Goal: Task Accomplishment & Management: Use online tool/utility

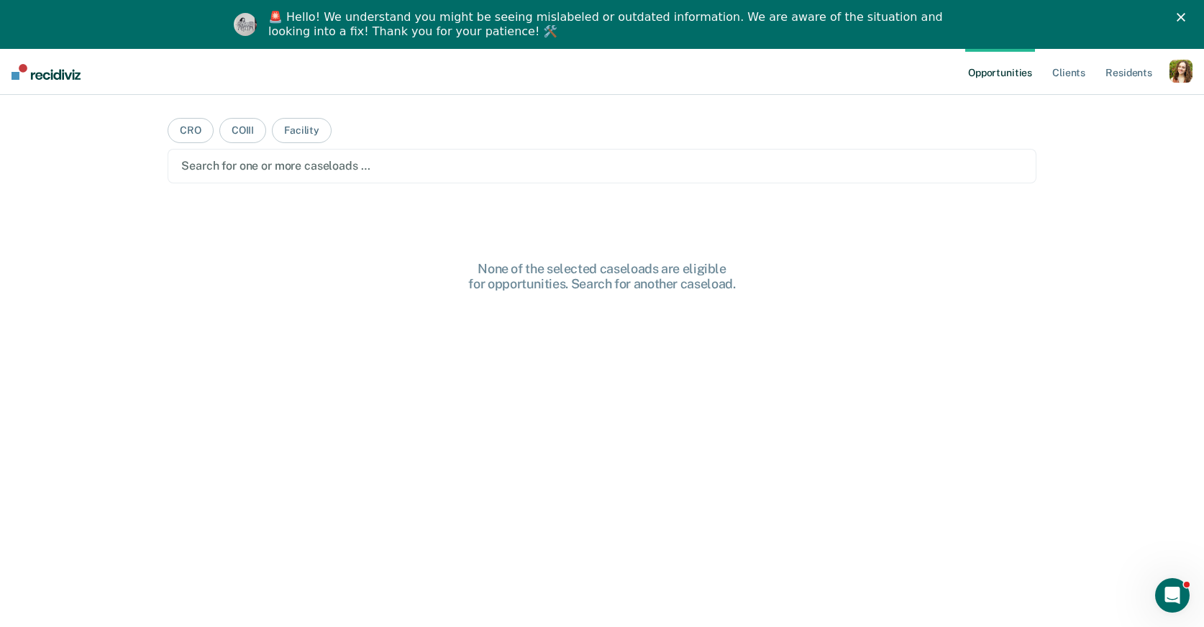
click at [1186, 23] on div "🚨 Hello! We understand you might be seeing mislabeled or outdated information. …" at bounding box center [602, 24] width 1204 height 37
click at [1180, 17] on polygon "Close" at bounding box center [1181, 17] width 9 height 9
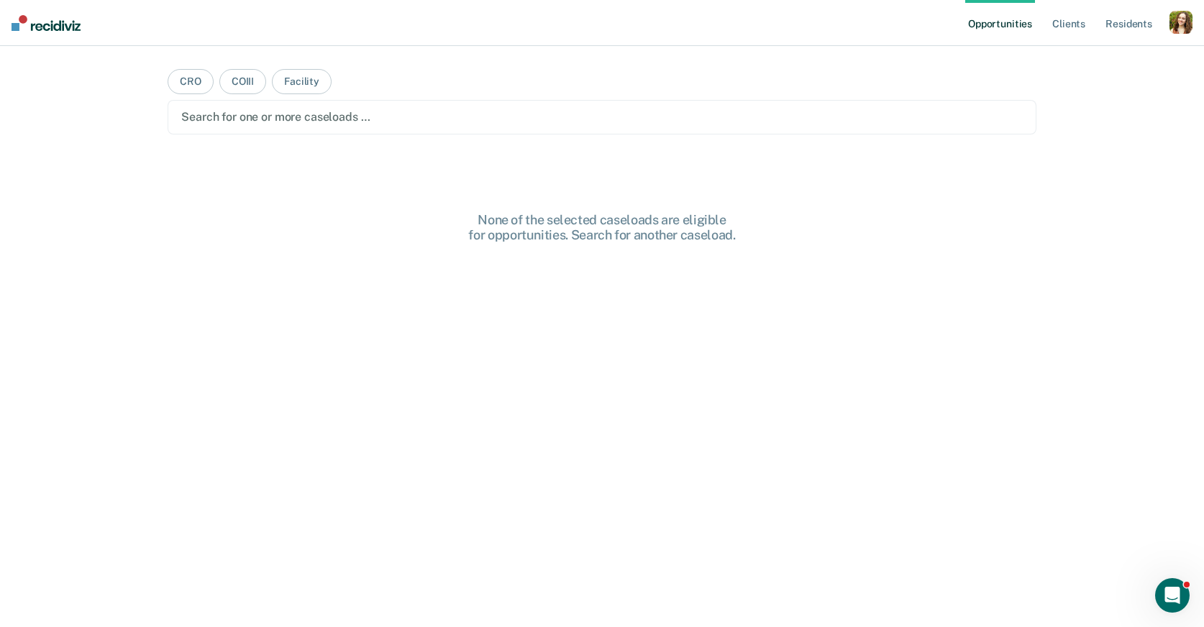
click at [1185, 27] on div "button" at bounding box center [1181, 22] width 23 height 23
click at [1080, 60] on link "Profile" at bounding box center [1123, 59] width 116 height 12
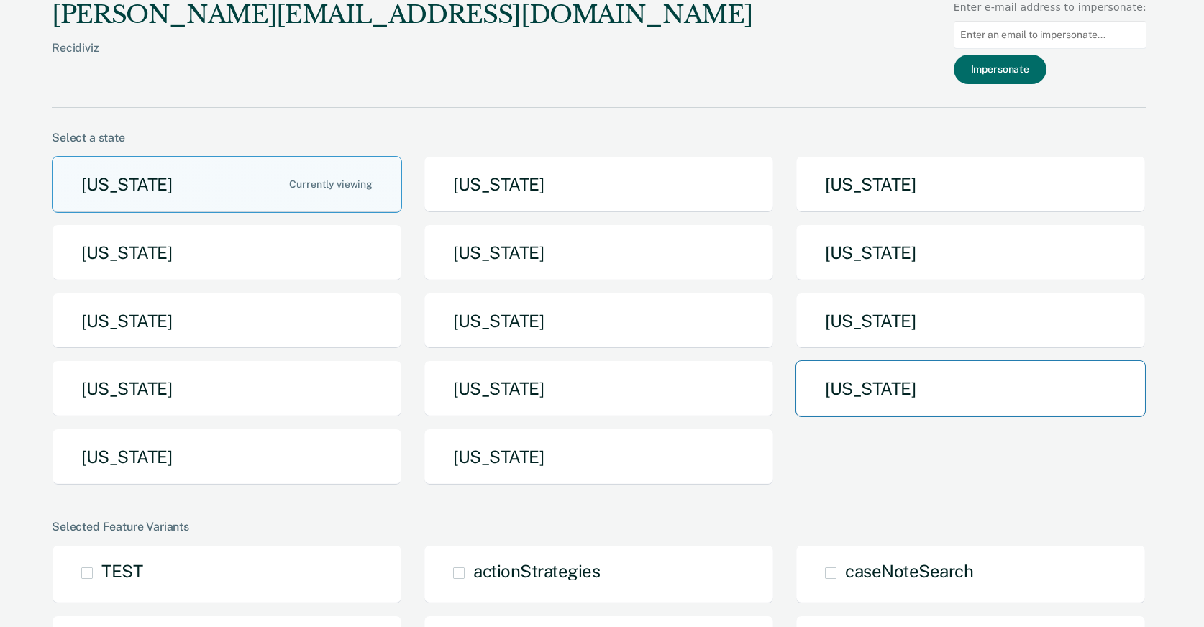
click at [862, 382] on button "[US_STATE]" at bounding box center [971, 388] width 350 height 57
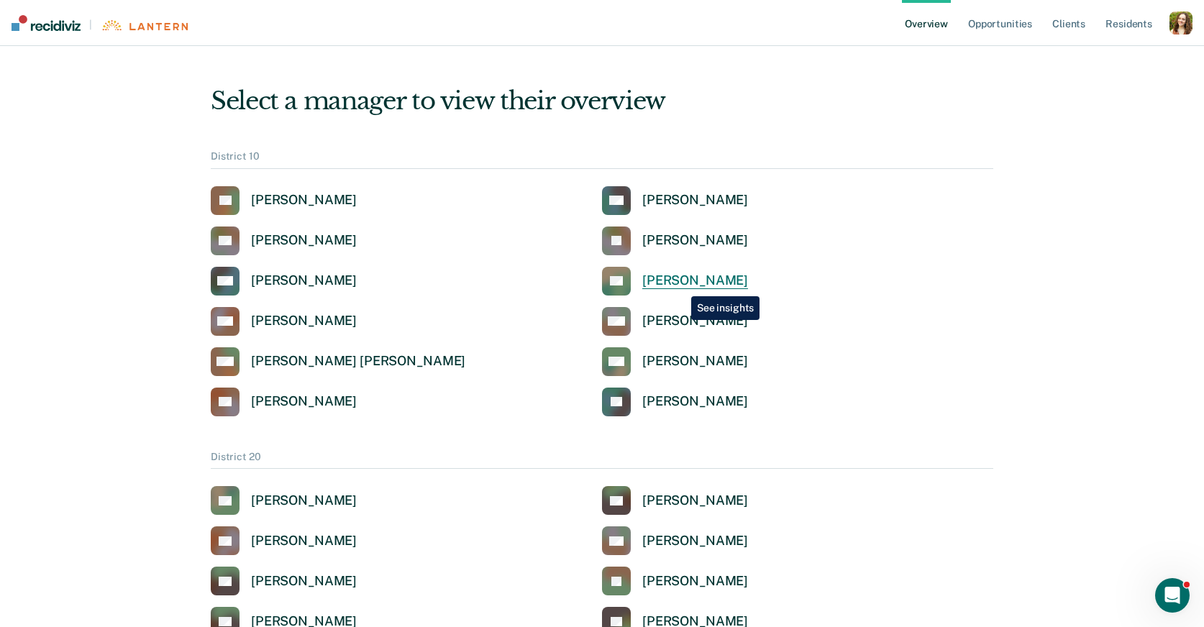
click at [680, 287] on div "[PERSON_NAME]" at bounding box center [695, 281] width 106 height 17
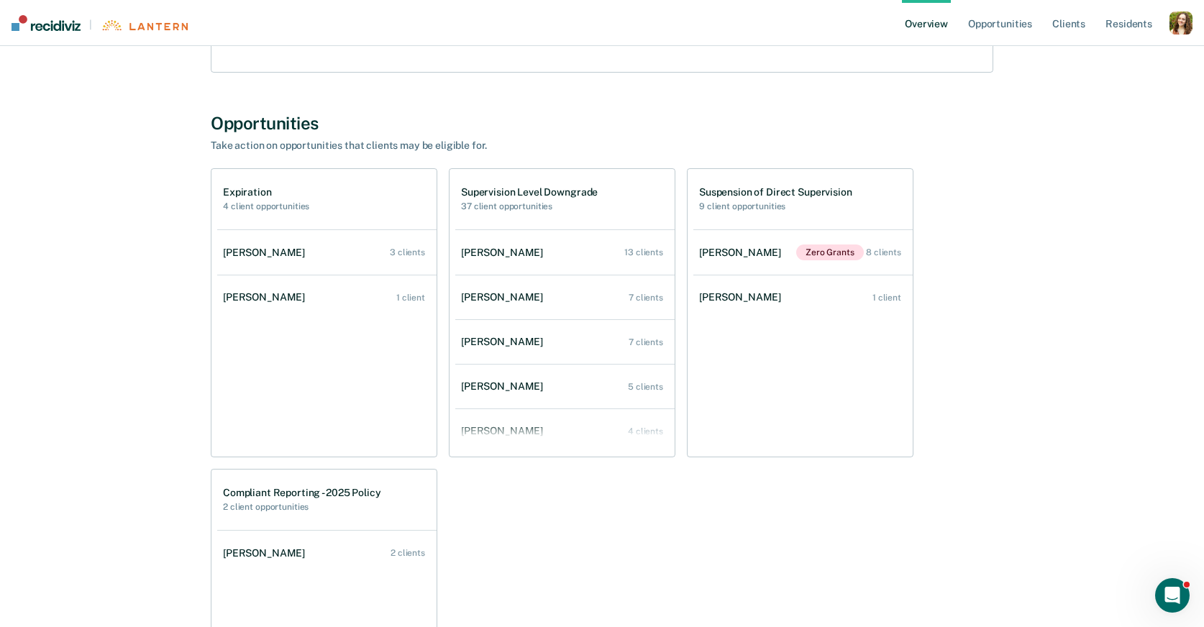
scroll to position [272, 0]
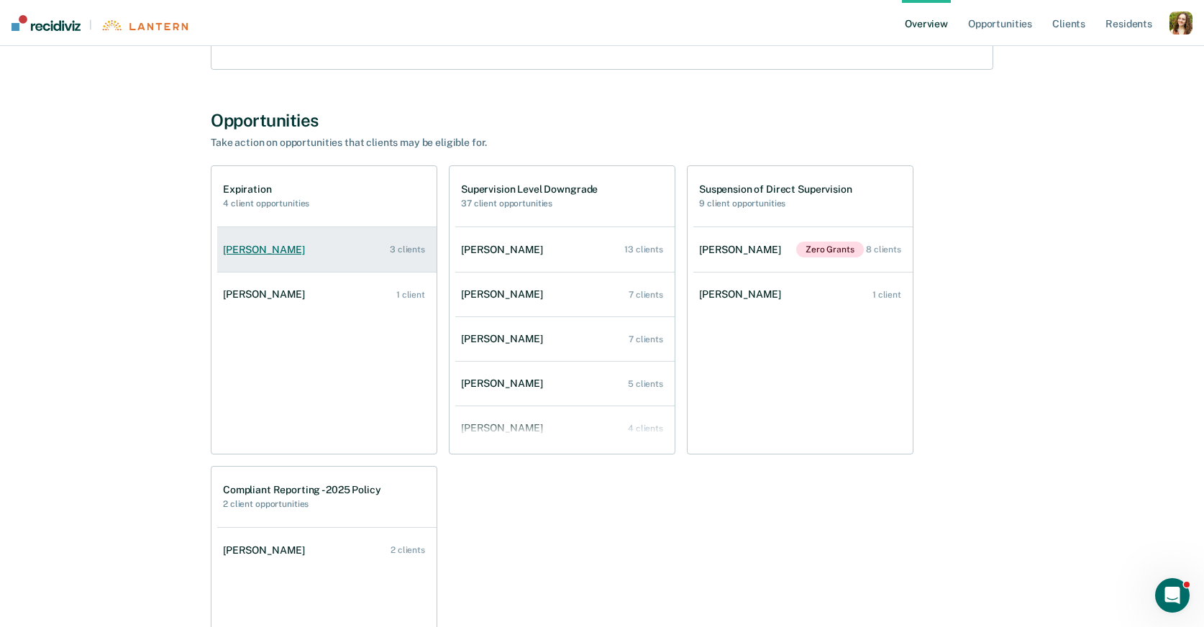
click at [359, 252] on link "Lashawnda Armstrong 3 clients" at bounding box center [326, 249] width 219 height 41
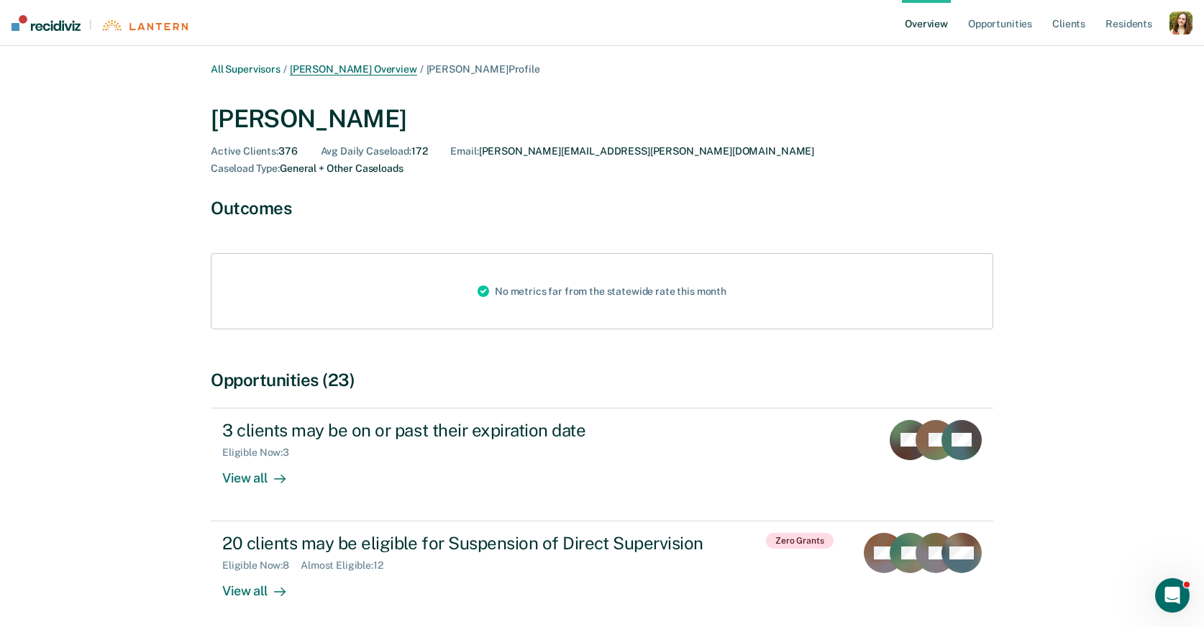
click at [332, 68] on link "[PERSON_NAME] Overview" at bounding box center [353, 69] width 127 height 12
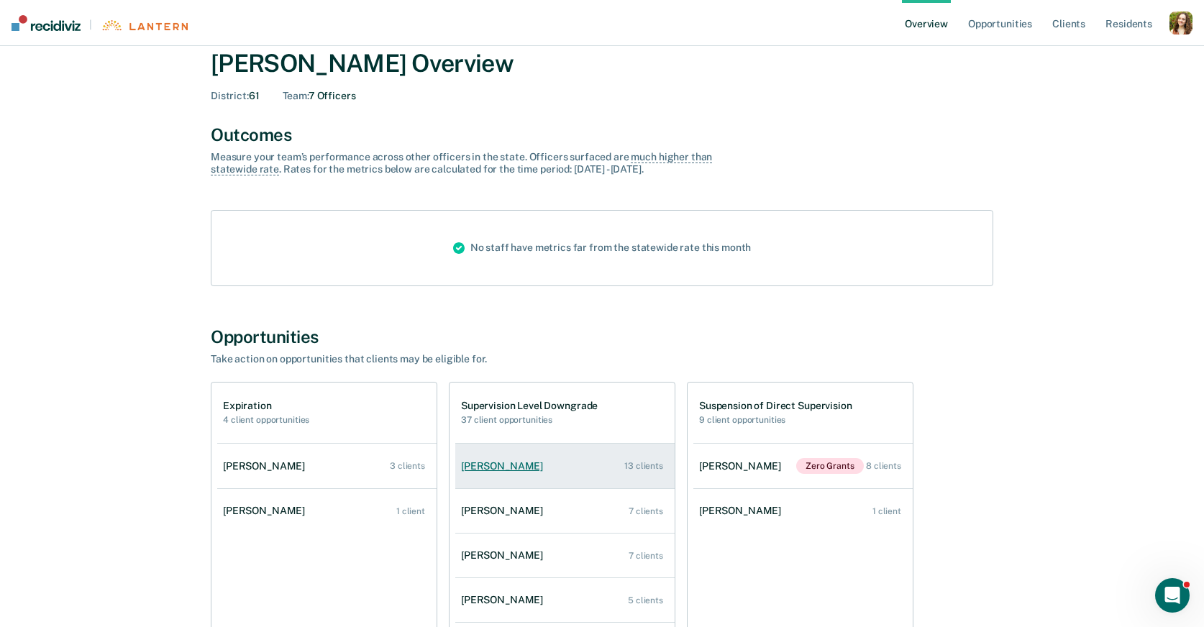
scroll to position [53, 0]
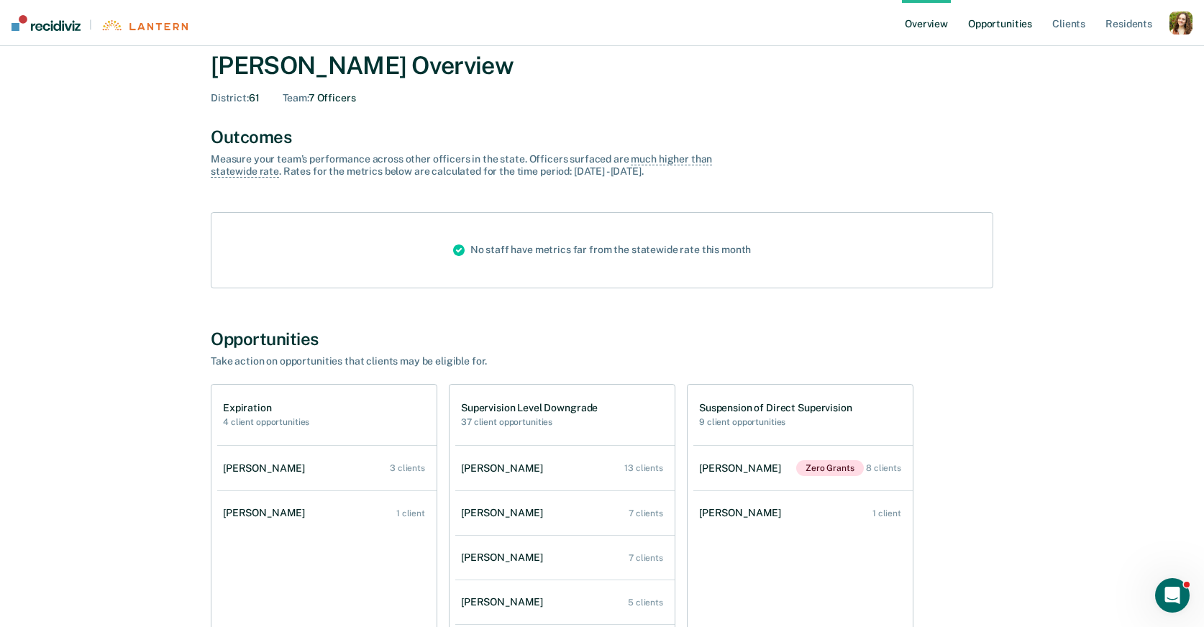
click at [999, 18] on link "Opportunities" at bounding box center [1000, 23] width 70 height 46
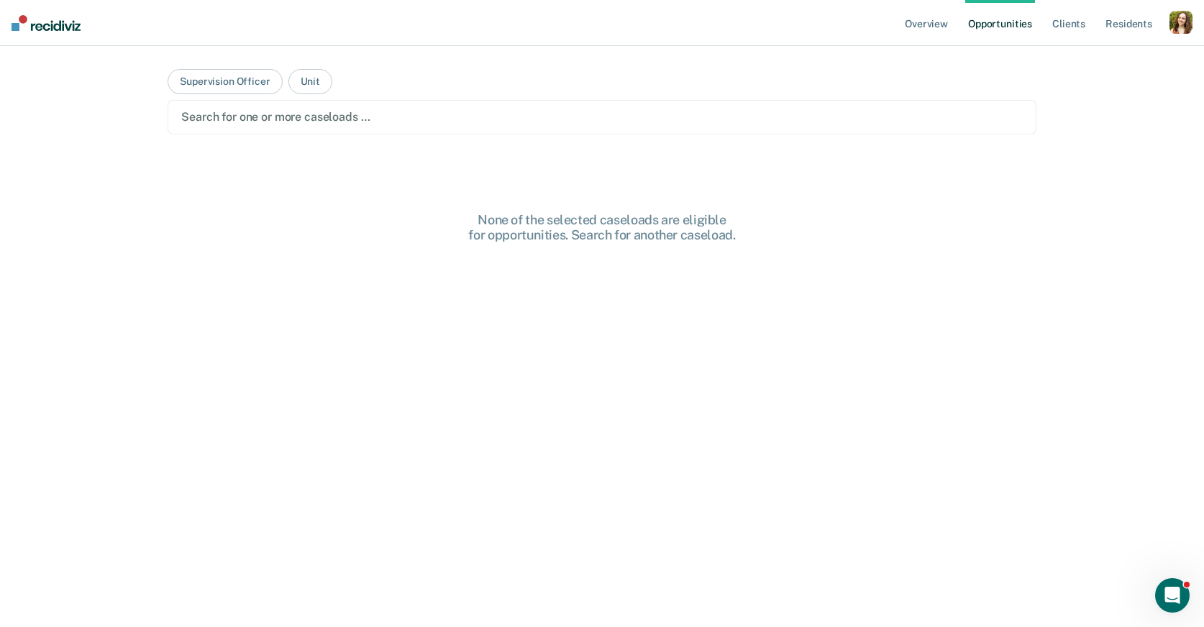
click at [349, 124] on div at bounding box center [602, 117] width 842 height 17
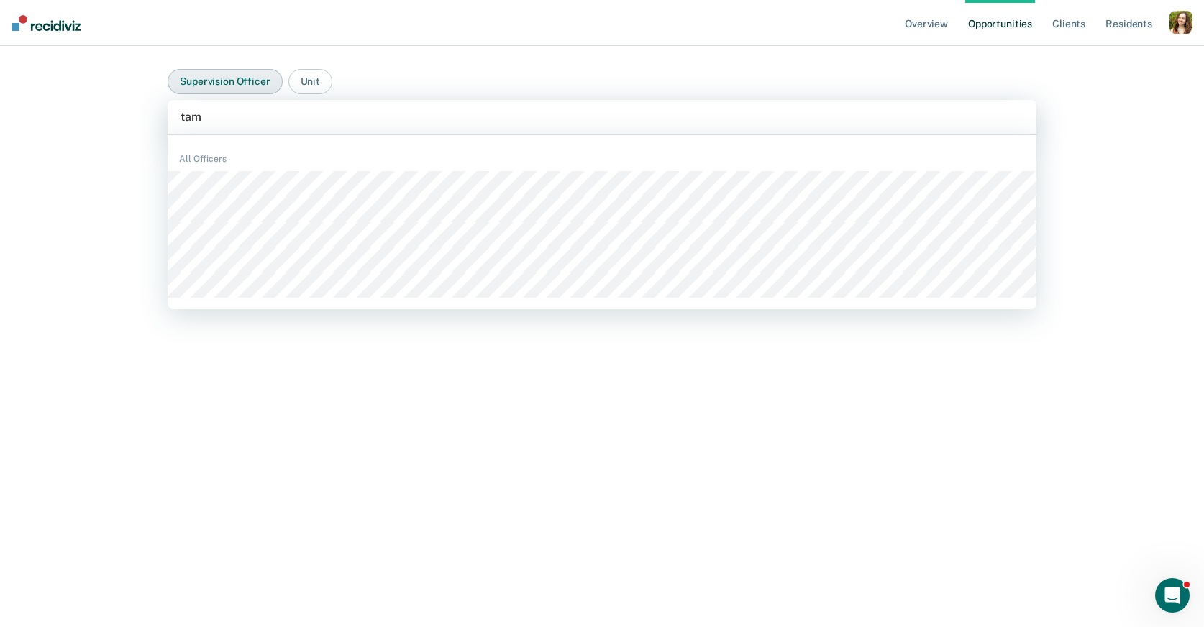
type input "tam"
click at [221, 77] on button "Supervision Officer" at bounding box center [225, 81] width 114 height 25
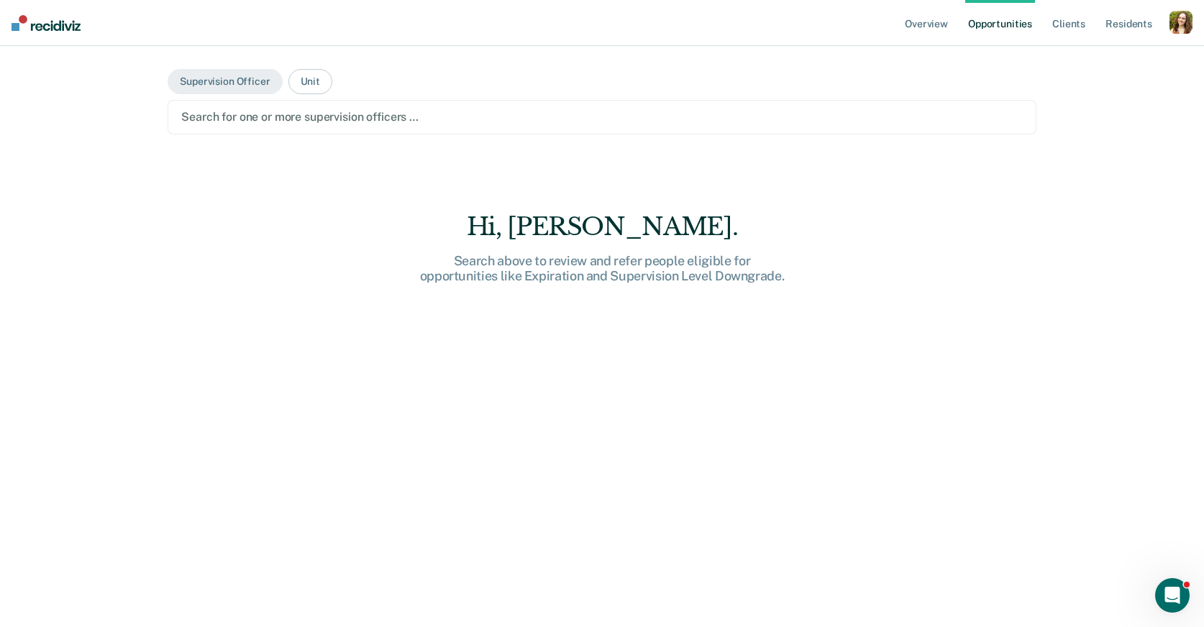
click at [229, 126] on div "Search for one or more supervision officers …" at bounding box center [602, 116] width 844 height 19
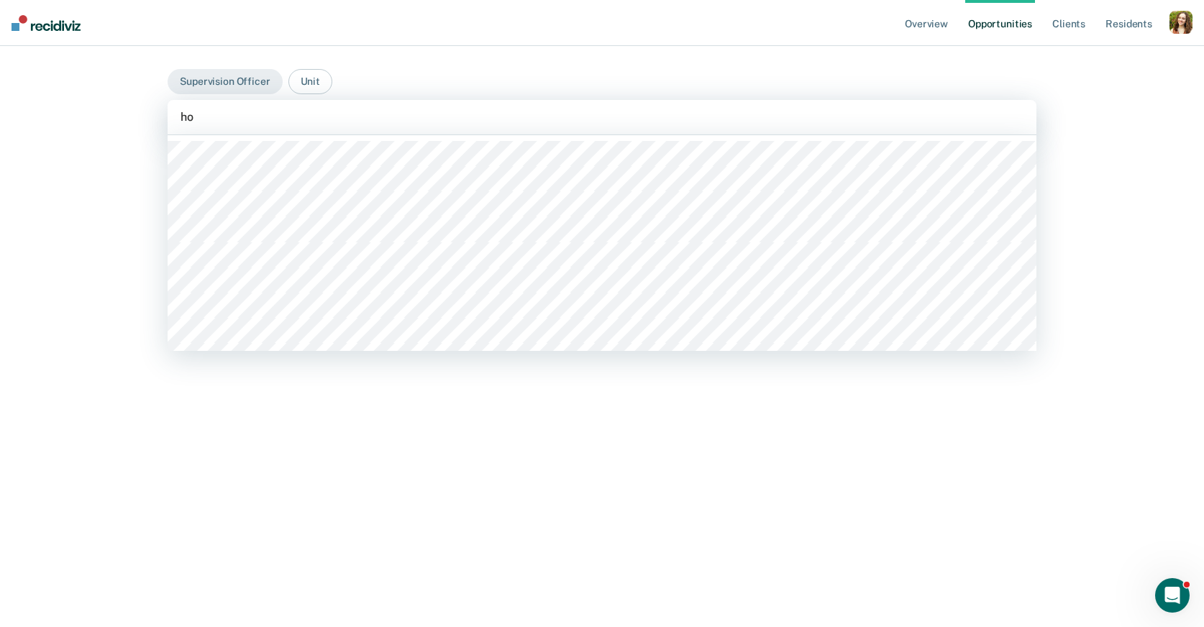
type input "h"
click at [932, 24] on link "Overview" at bounding box center [926, 23] width 49 height 46
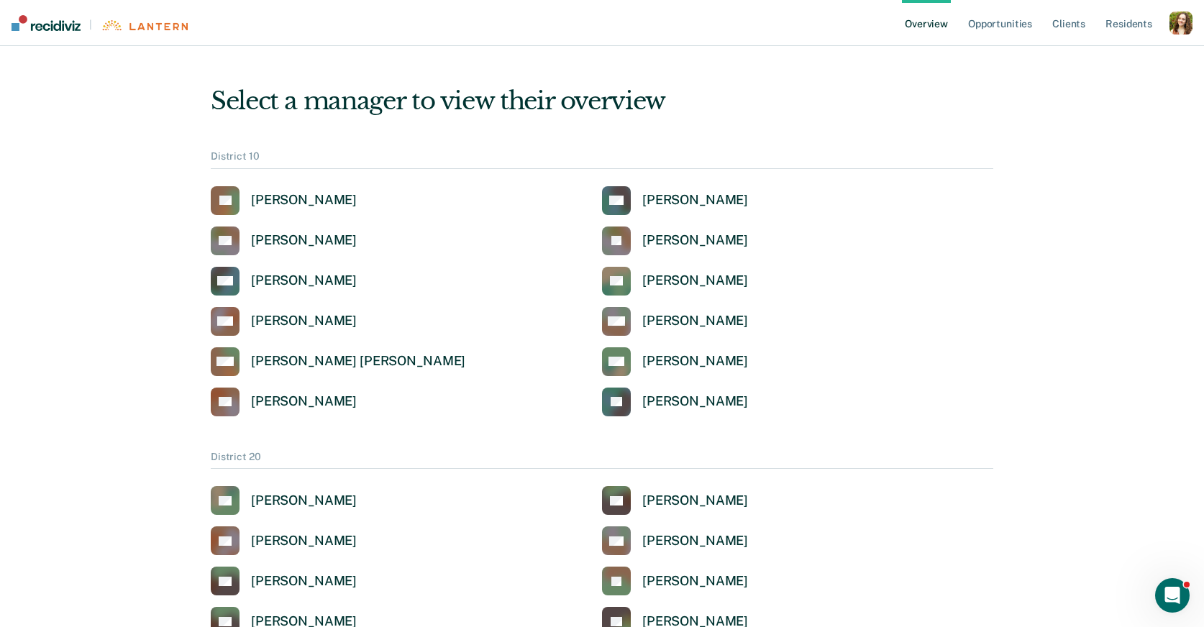
scroll to position [2349, 0]
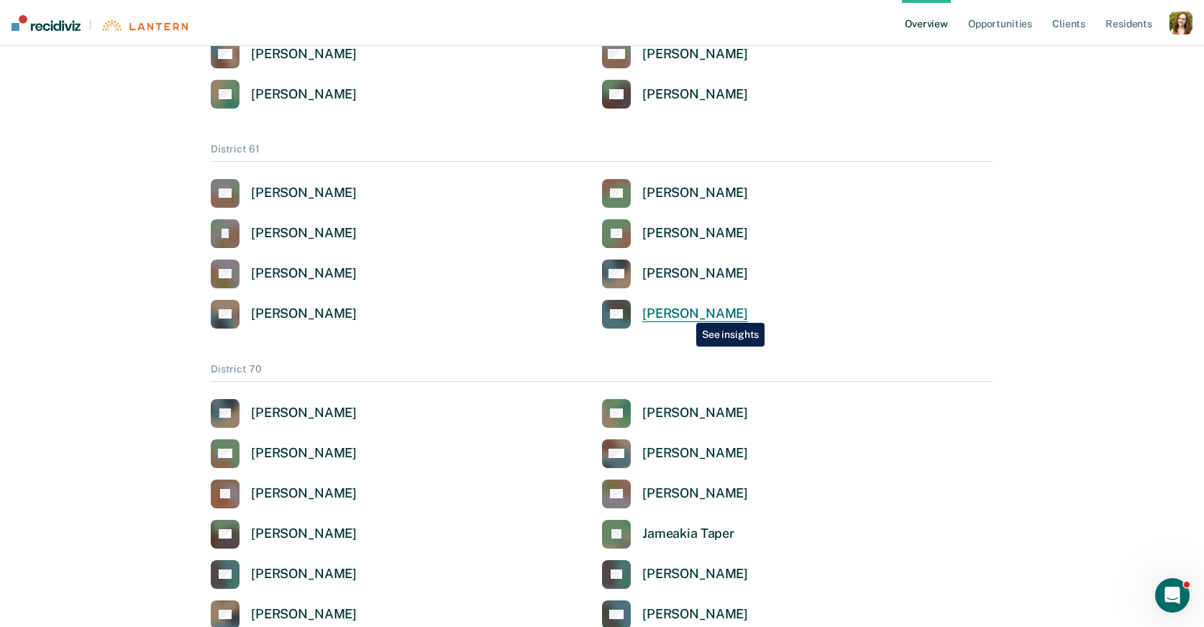
click at [685, 313] on div "[PERSON_NAME]" at bounding box center [695, 314] width 106 height 17
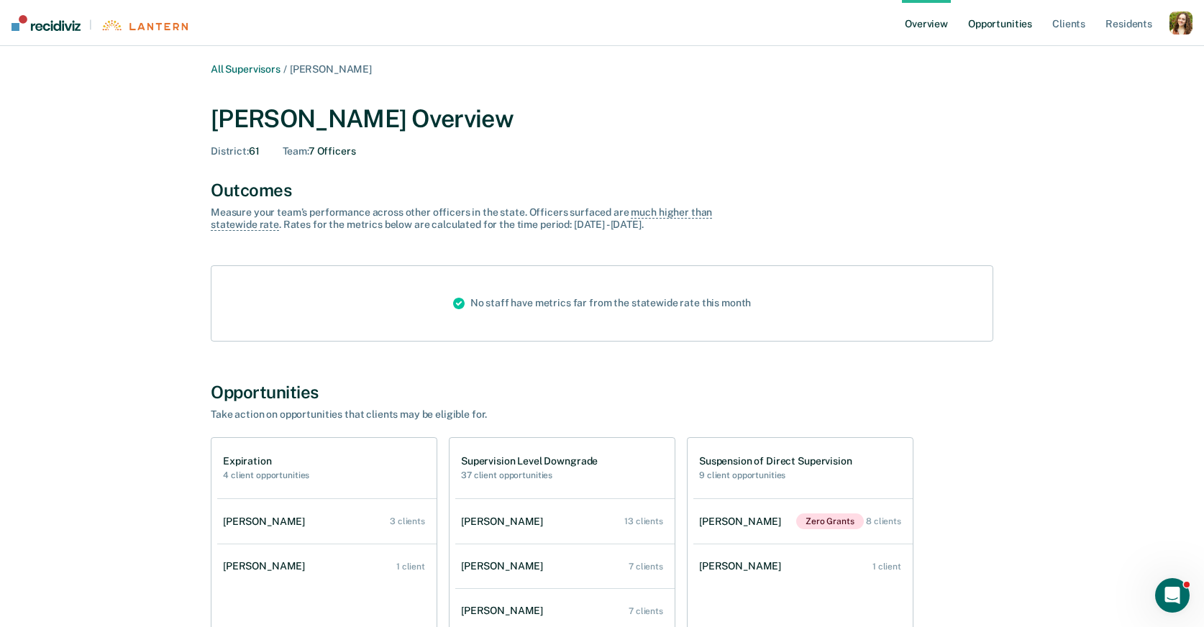
click at [997, 31] on link "Opportunities" at bounding box center [1000, 23] width 70 height 46
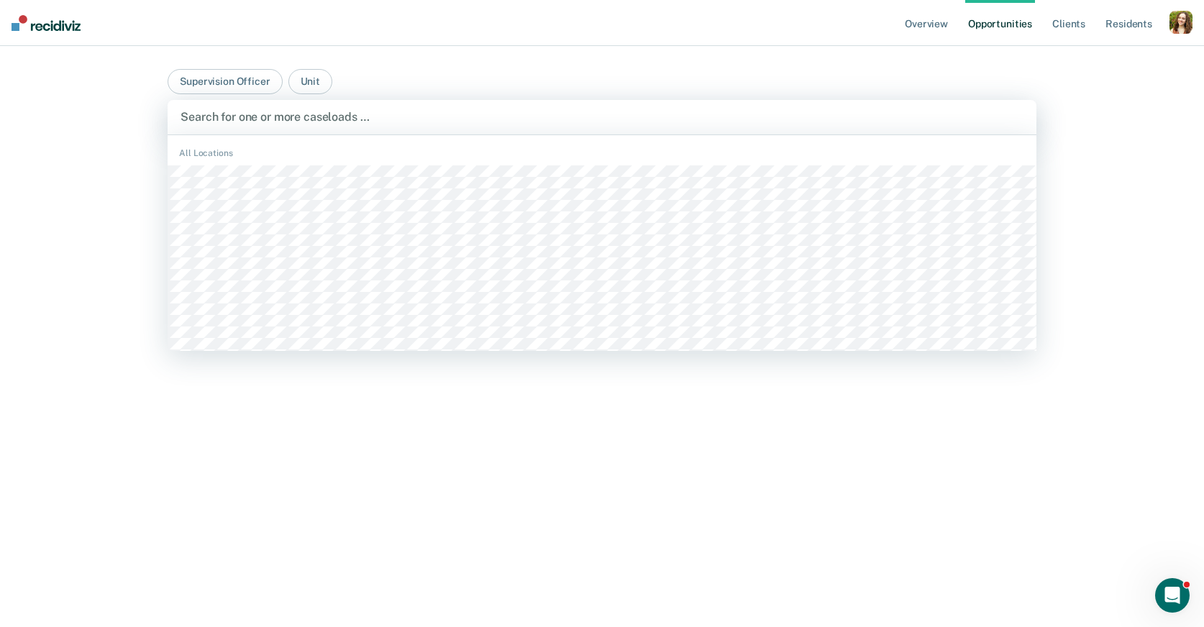
click at [357, 109] on div at bounding box center [602, 117] width 843 height 17
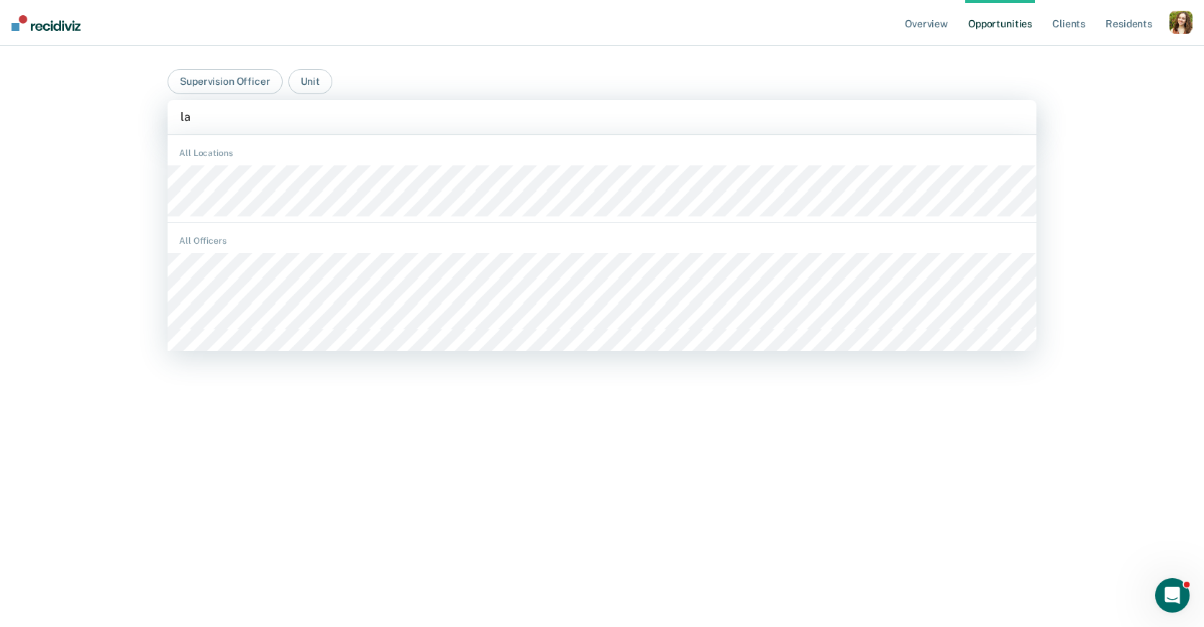
type input "las"
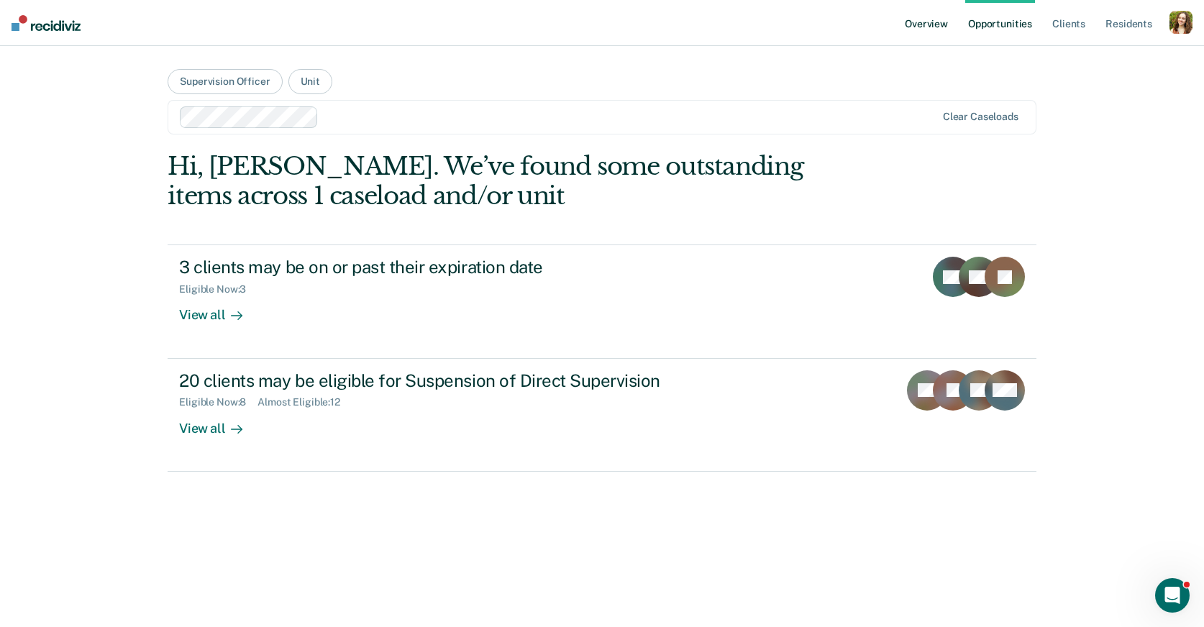
click at [926, 30] on link "Overview" at bounding box center [926, 23] width 49 height 46
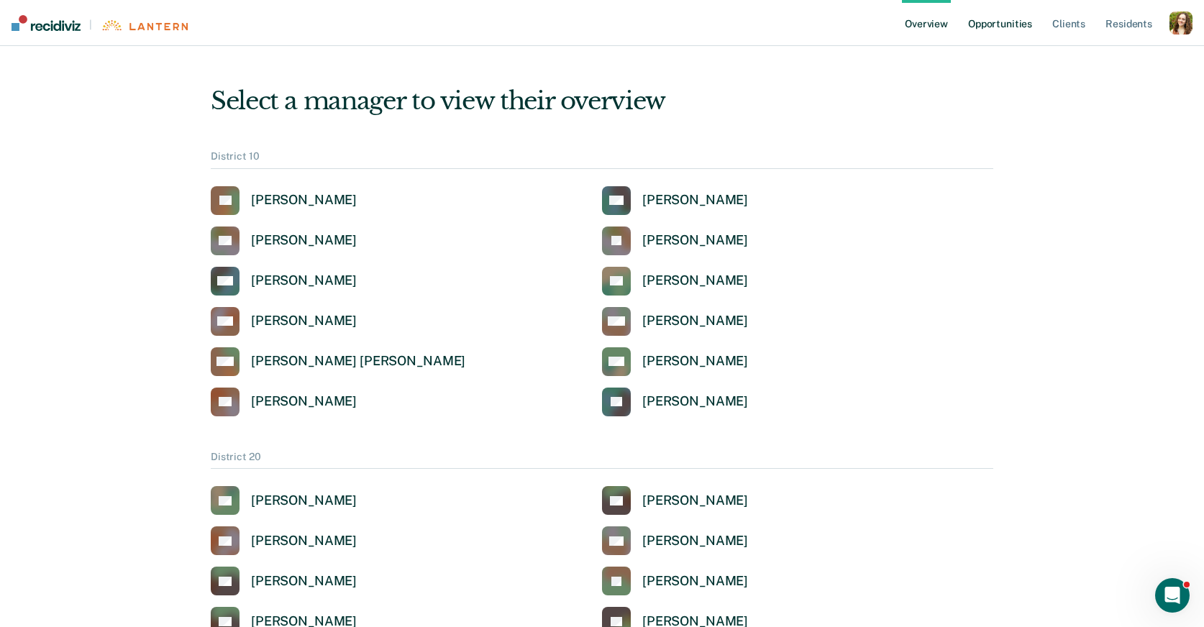
click at [986, 28] on link "Opportunities" at bounding box center [1000, 23] width 70 height 46
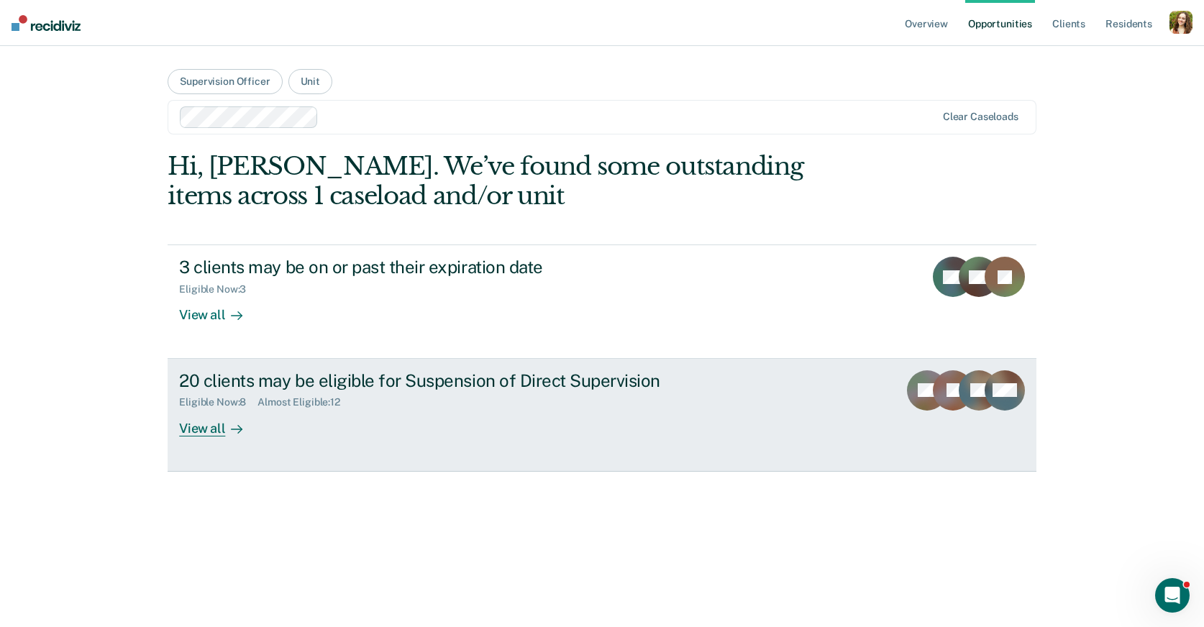
click at [427, 388] on div "20 clients may be eligible for Suspension of Direct Supervision" at bounding box center [431, 380] width 505 height 21
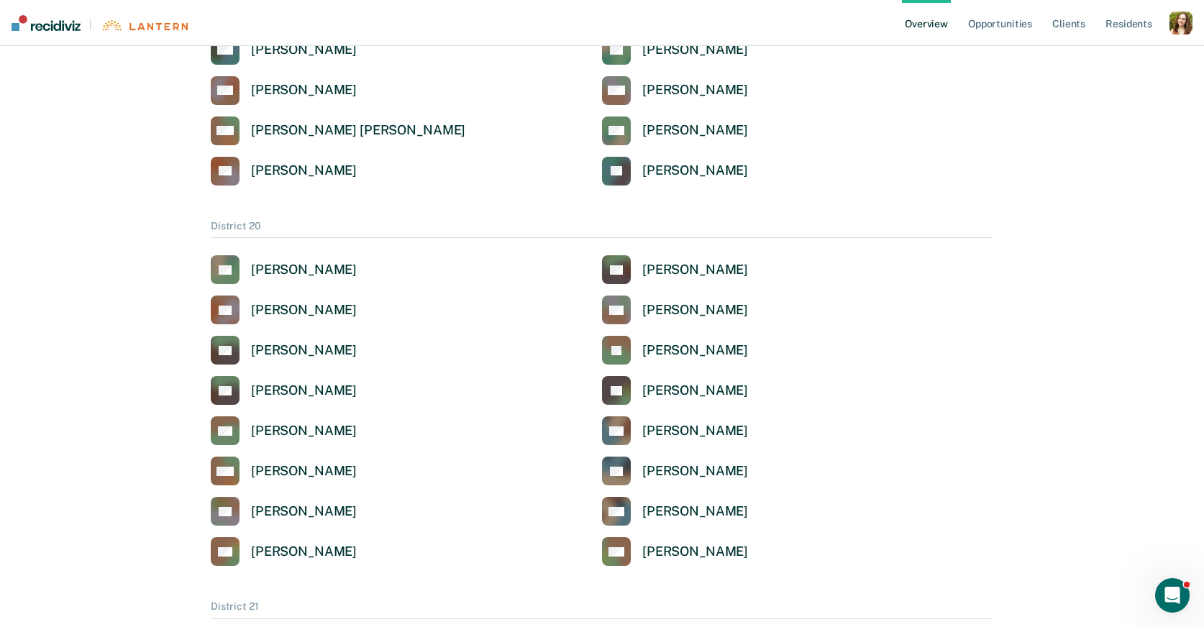
scroll to position [2349, 0]
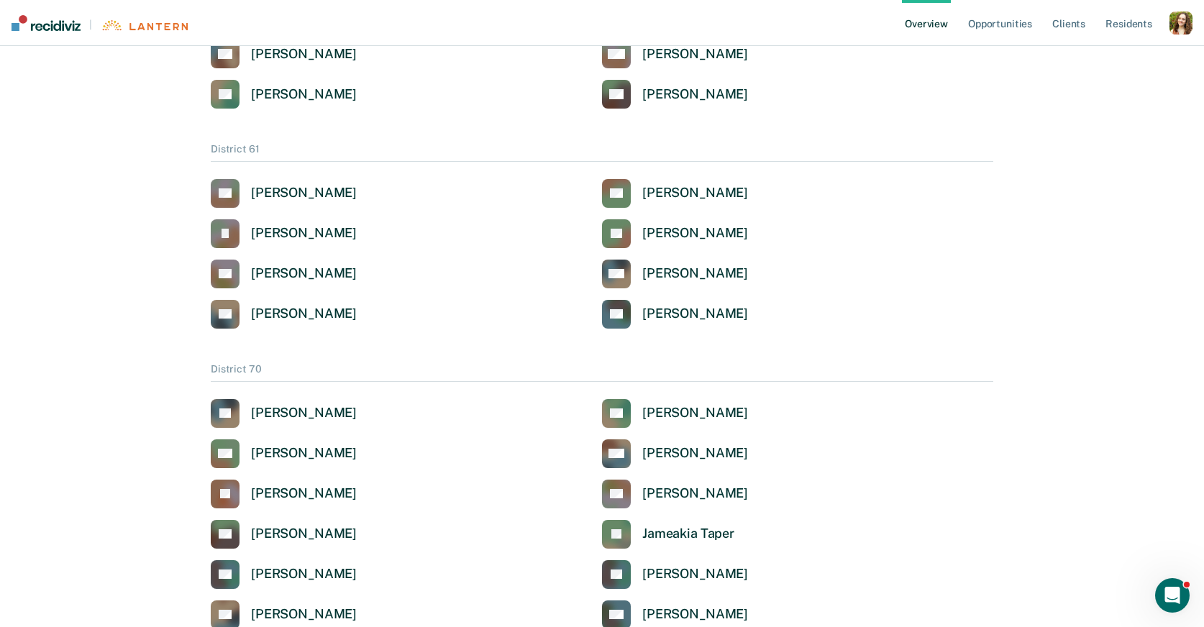
click at [1183, 30] on div "button" at bounding box center [1181, 23] width 23 height 23
click at [1106, 68] on div "Profile How it works Go to Pathways Log Out" at bounding box center [1123, 84] width 139 height 88
click at [1085, 58] on link "Profile" at bounding box center [1123, 58] width 116 height 12
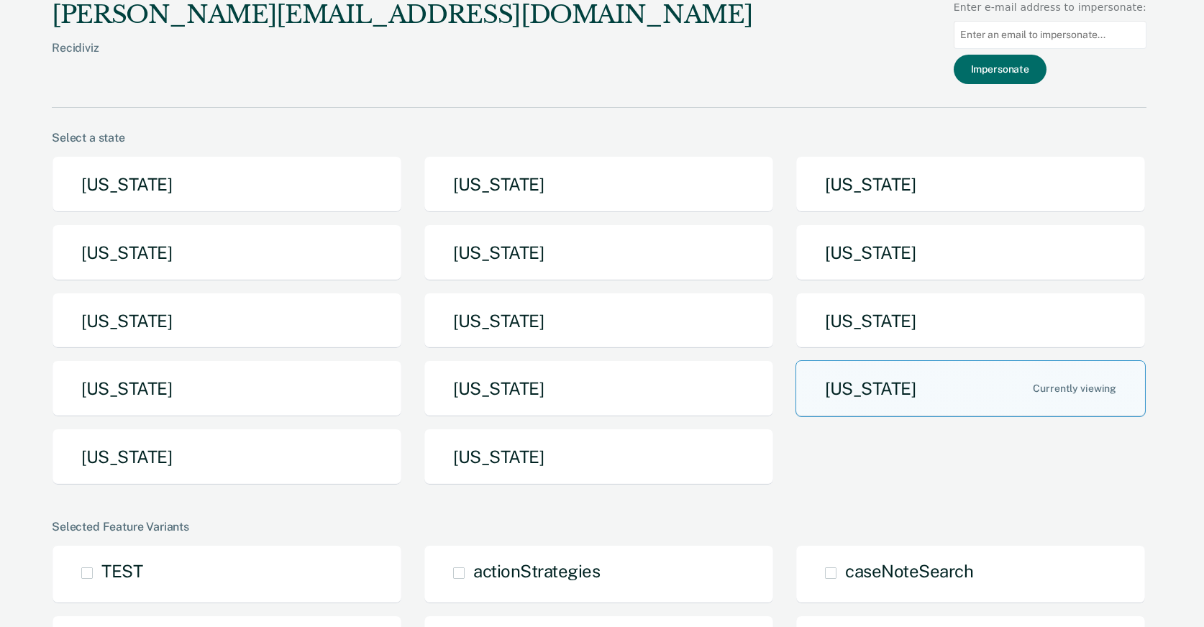
click at [1039, 34] on input at bounding box center [1050, 35] width 193 height 28
paste input "[PERSON_NAME][EMAIL_ADDRESS][PERSON_NAME][DOMAIN_NAME]"
type input "[PERSON_NAME][EMAIL_ADDRESS][PERSON_NAME][DOMAIN_NAME]"
click at [1016, 78] on button "Impersonate" at bounding box center [1000, 69] width 93 height 29
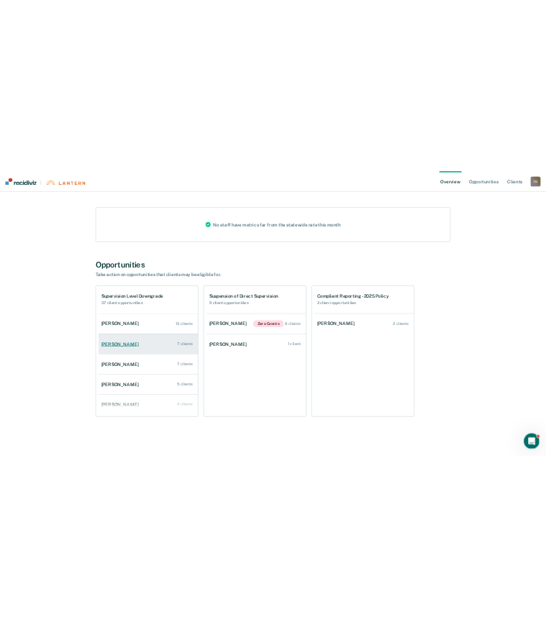
scroll to position [58, 0]
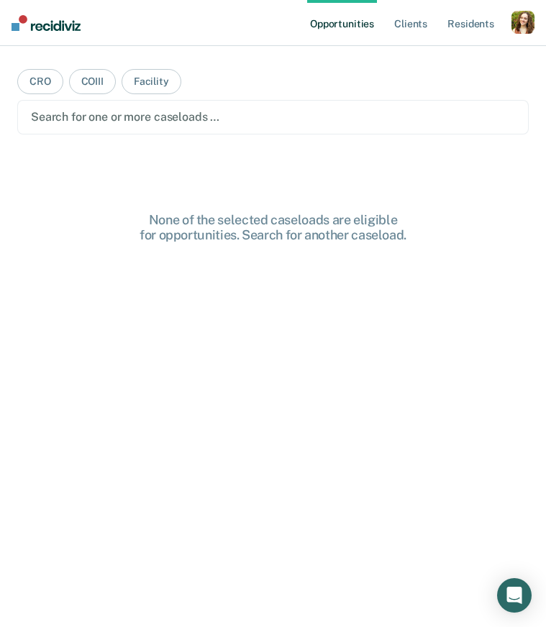
click at [516, 22] on div "button" at bounding box center [522, 22] width 23 height 23
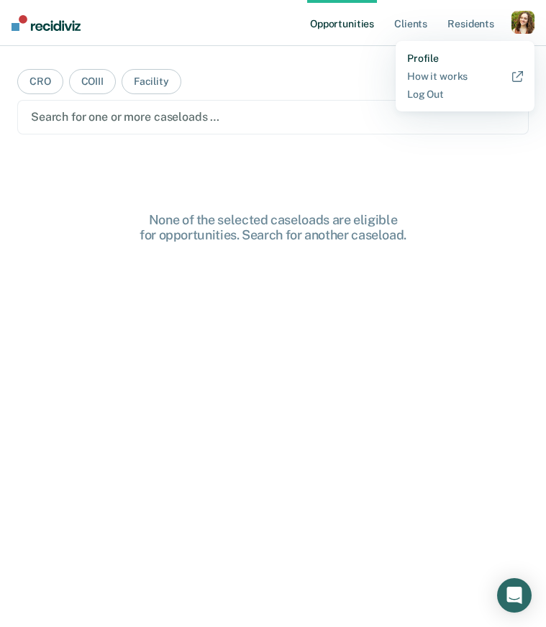
click at [433, 56] on link "Profile" at bounding box center [465, 59] width 116 height 12
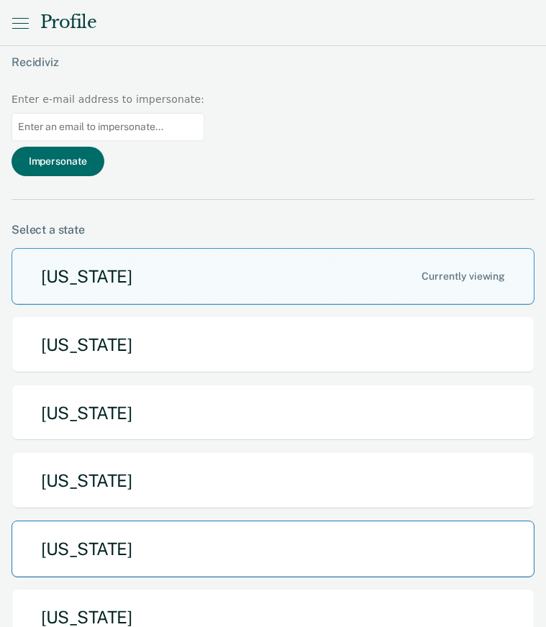
click at [79, 521] on button "[US_STATE]" at bounding box center [273, 549] width 523 height 57
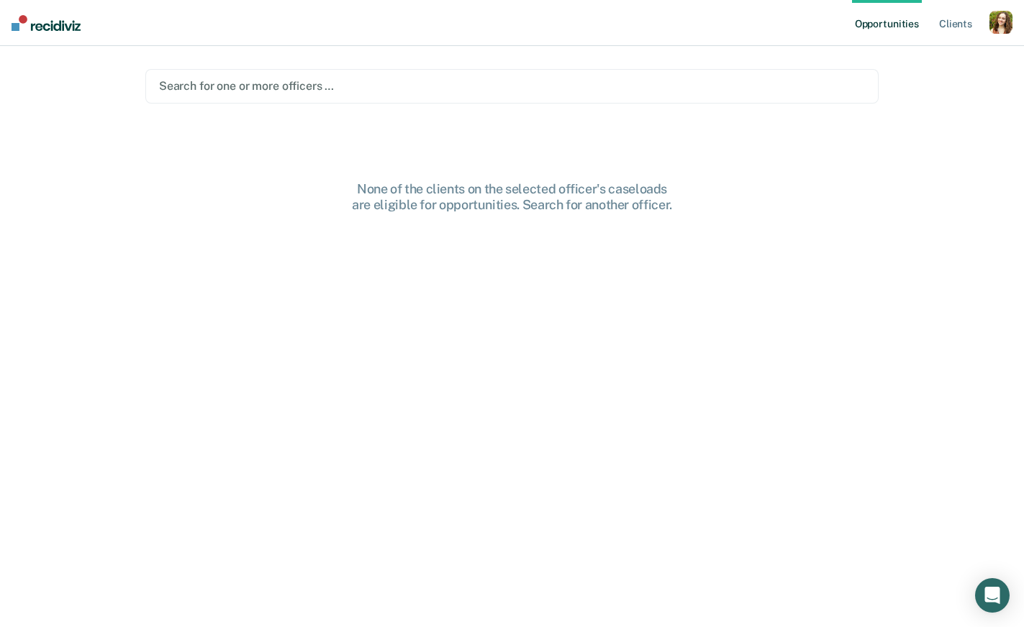
click at [182, 92] on div at bounding box center [512, 86] width 706 height 17
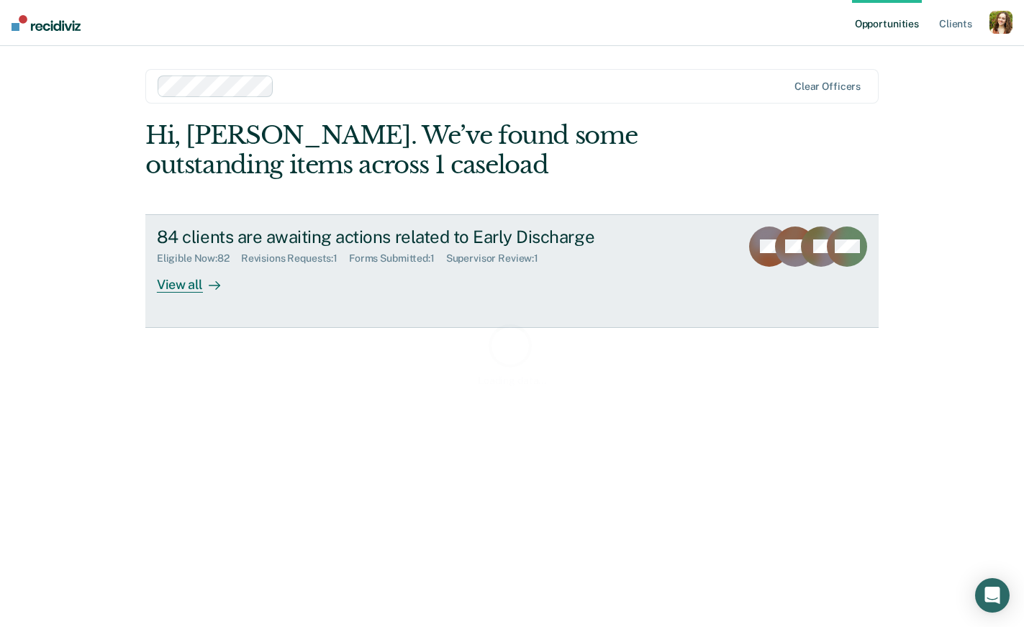
click at [384, 299] on link "84 clients are awaiting actions related to Early Discharge Eligible Now : 82 Re…" at bounding box center [511, 271] width 733 height 114
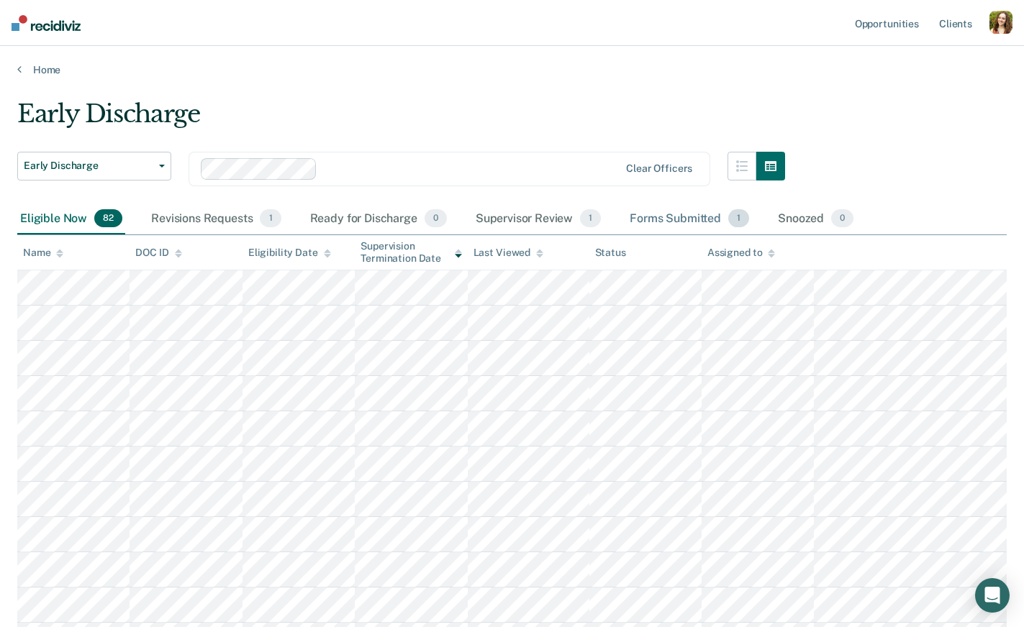
click at [545, 217] on div "Forms Submitted 1" at bounding box center [689, 220] width 125 height 32
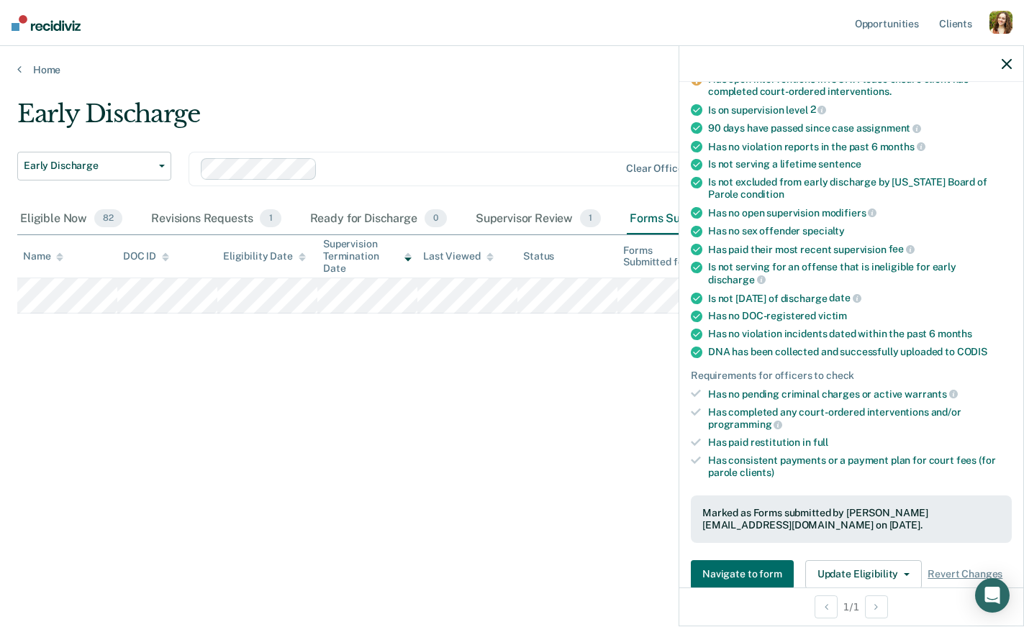
scroll to position [324, 0]
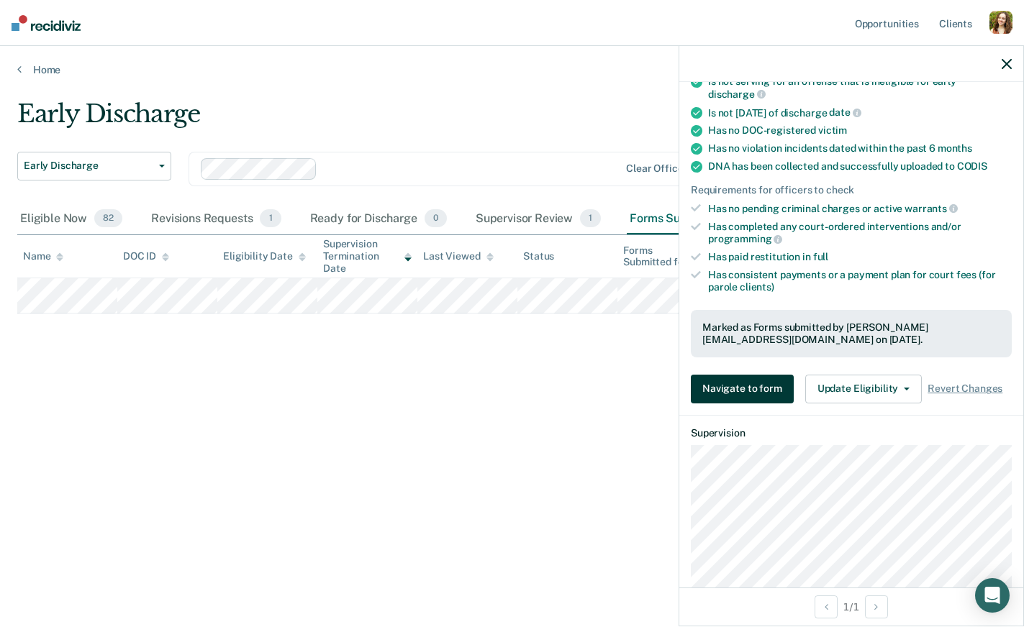
click at [545, 375] on button "Navigate to form" at bounding box center [742, 389] width 103 height 29
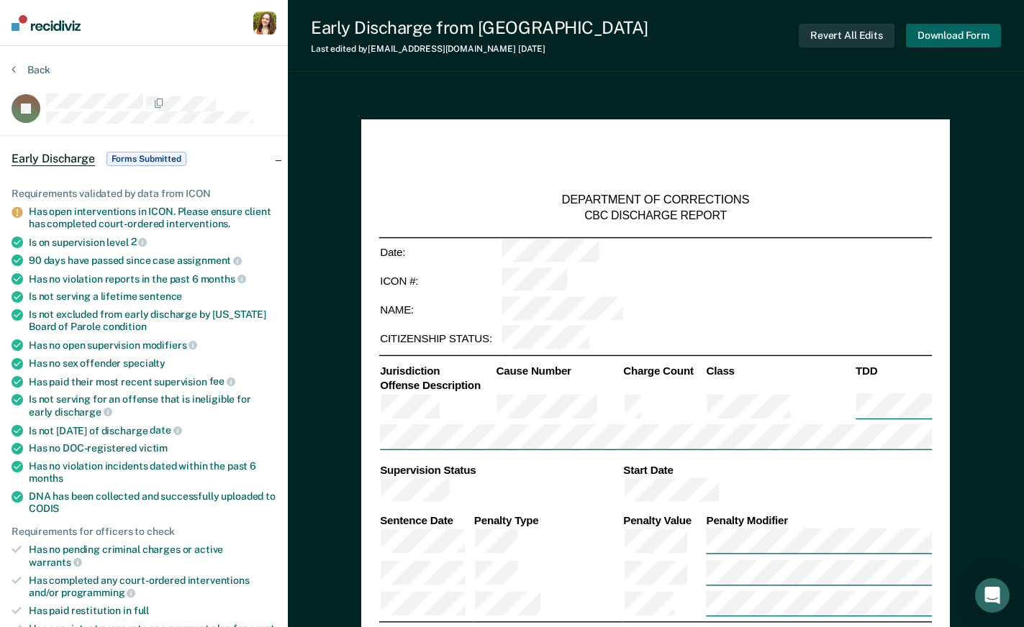
click at [545, 33] on button "Download Form" at bounding box center [953, 36] width 95 height 24
type textarea "x"
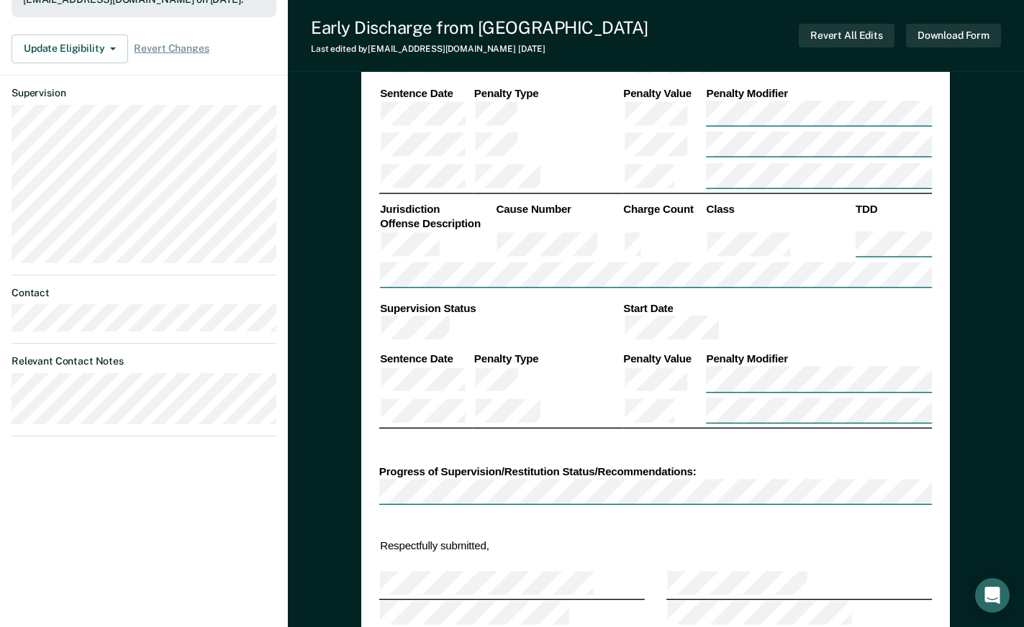
scroll to position [678, 0]
